Goal: Task Accomplishment & Management: Manage account settings

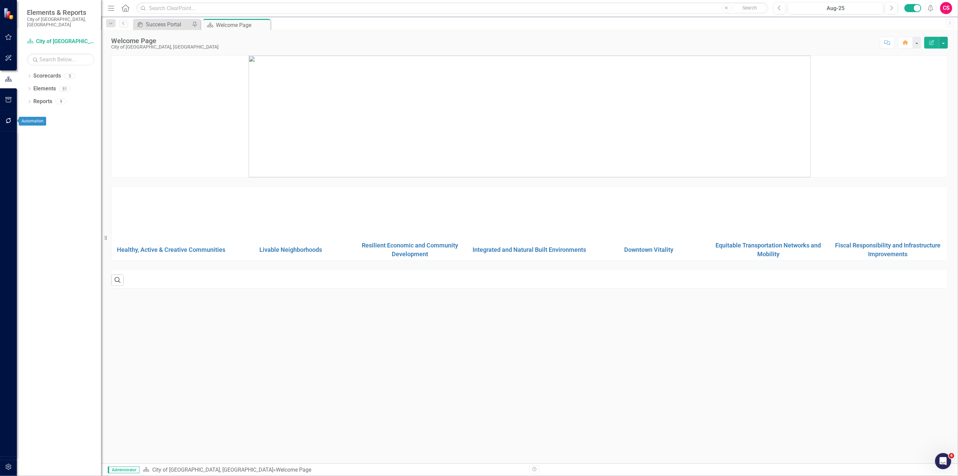
click at [11, 119] on icon "button" at bounding box center [8, 120] width 7 height 5
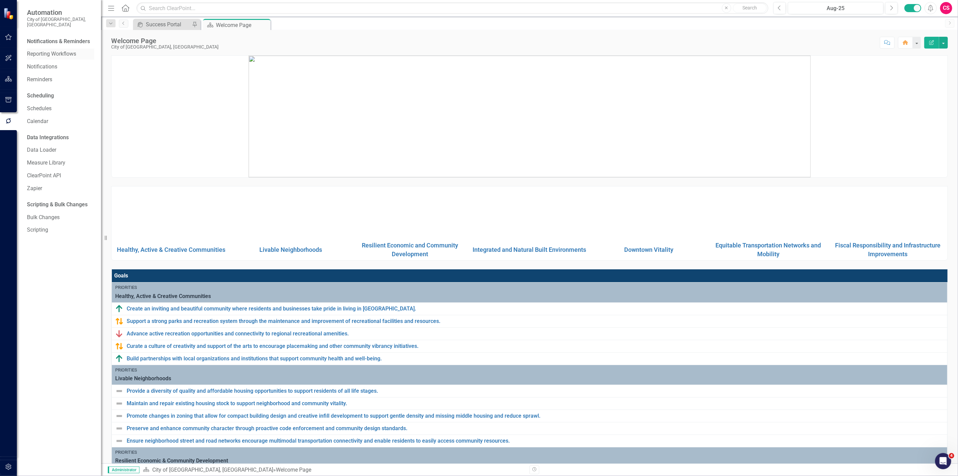
click at [64, 50] on link "Reporting Workflows" at bounding box center [60, 54] width 67 height 8
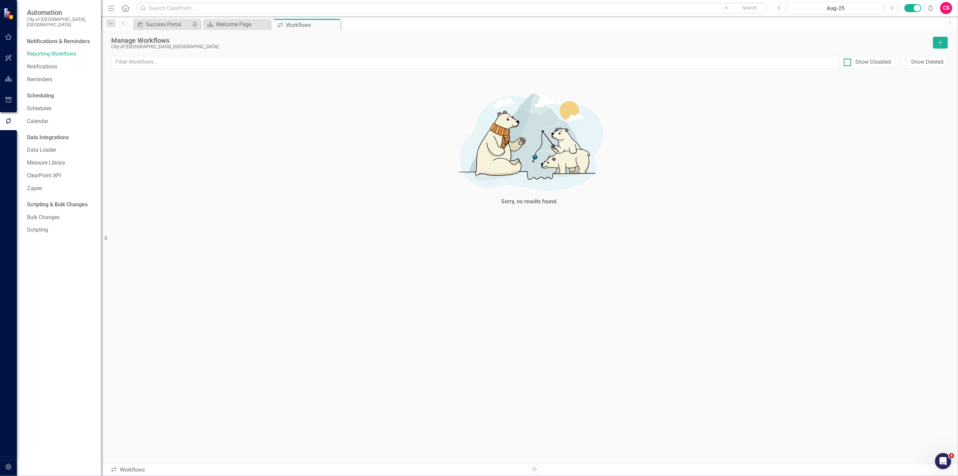
click at [859, 62] on div "Show Disabled" at bounding box center [874, 62] width 36 height 8
click at [849, 62] on input "Show Disabled" at bounding box center [846, 61] width 4 height 4
checkbox input "true"
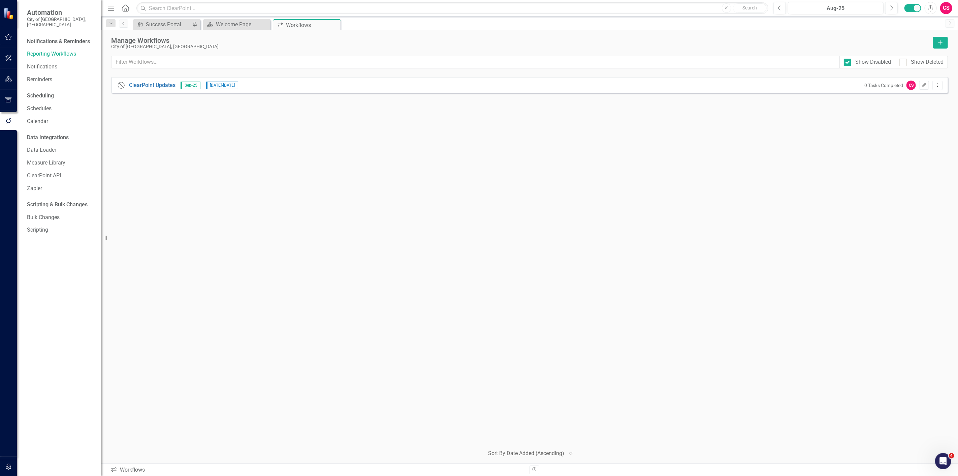
click at [925, 83] on icon "Edit" at bounding box center [924, 85] width 5 height 4
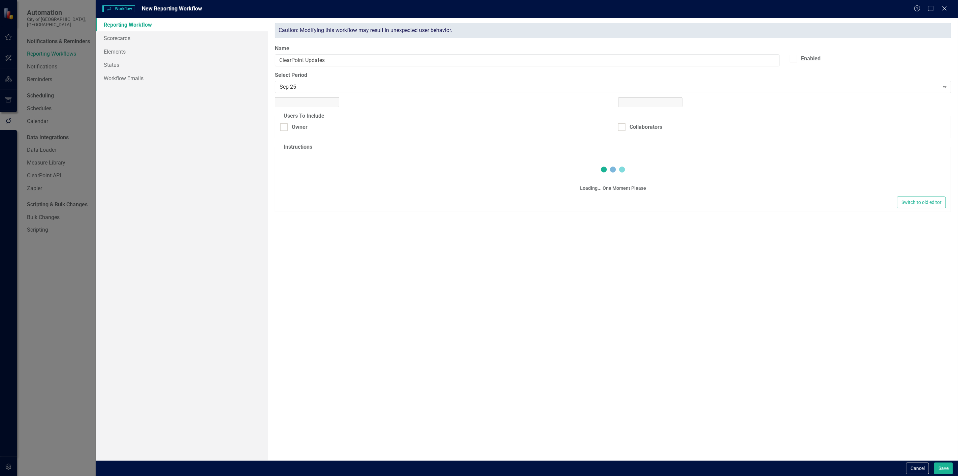
checkbox input "true"
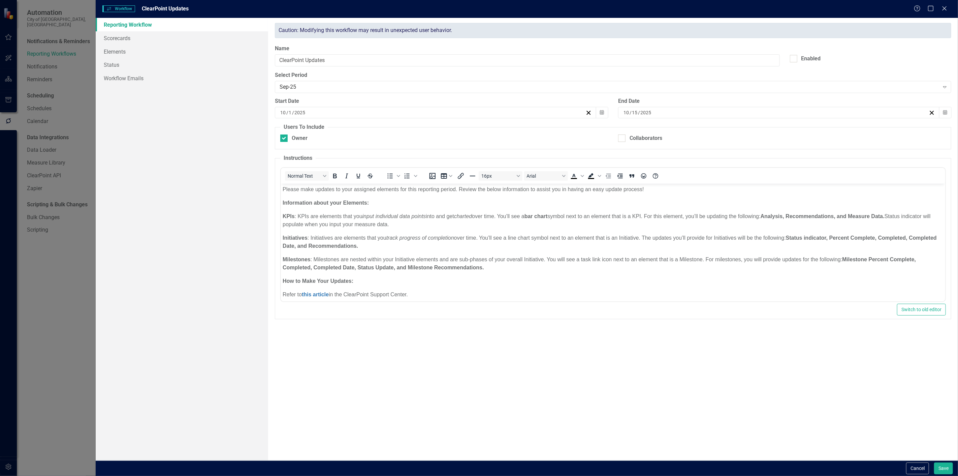
scroll to position [65, 0]
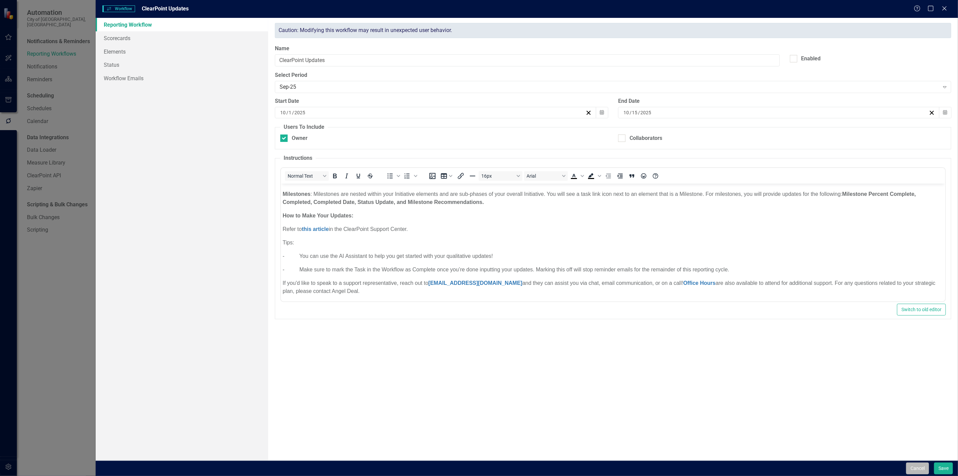
click at [914, 466] on button "Cancel" at bounding box center [917, 468] width 23 height 12
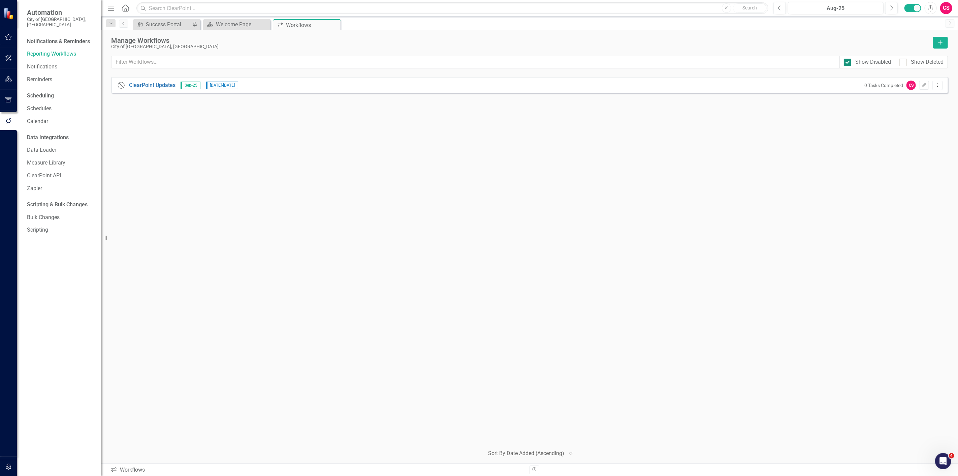
click at [863, 61] on div "Show Disabled" at bounding box center [874, 62] width 36 height 8
click at [849, 61] on input "Show Disabled" at bounding box center [846, 61] width 4 height 4
checkbox input "false"
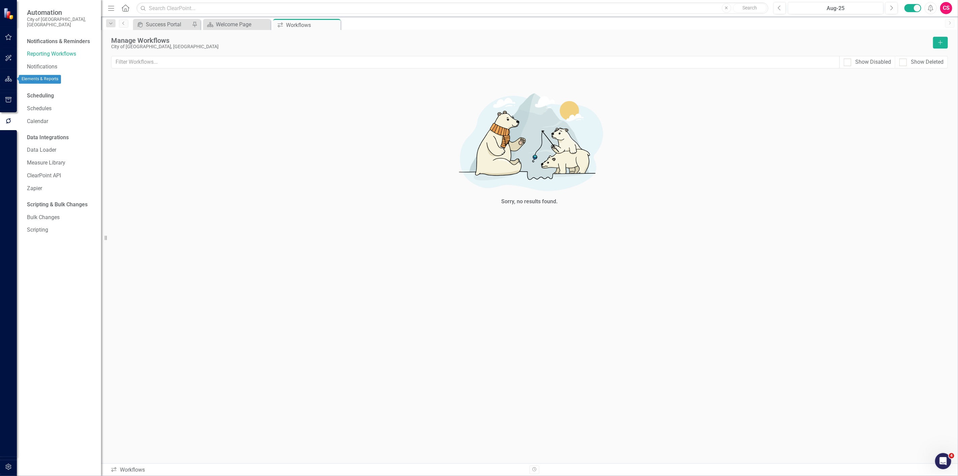
click at [0, 85] on div at bounding box center [8, 79] width 17 height 14
click at [9, 79] on icon "button" at bounding box center [8, 78] width 7 height 5
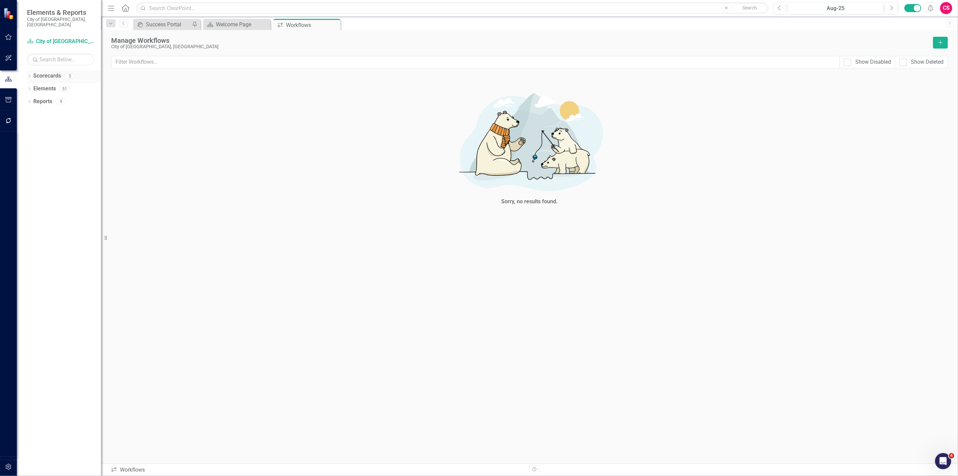
click at [30, 75] on icon "Dropdown" at bounding box center [29, 77] width 5 height 4
click at [34, 87] on icon "Dropdown" at bounding box center [32, 89] width 5 height 4
